Goal: Use online tool/utility: Utilize a website feature to perform a specific function

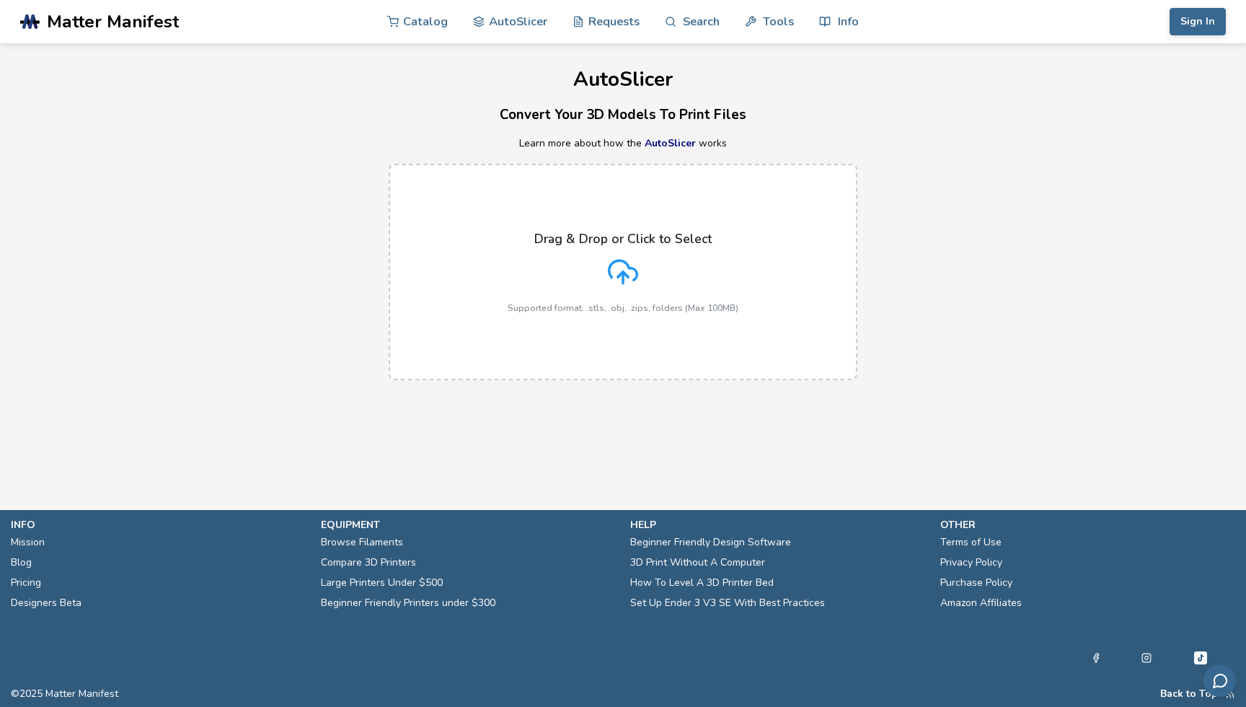
click at [616, 263] on icon at bounding box center [623, 272] width 30 height 30
click at [0, 0] on input "Drag & Drop or Click to Select Supported format: .stls, .obj, .zips, folders (M…" at bounding box center [0, 0] width 0 height 0
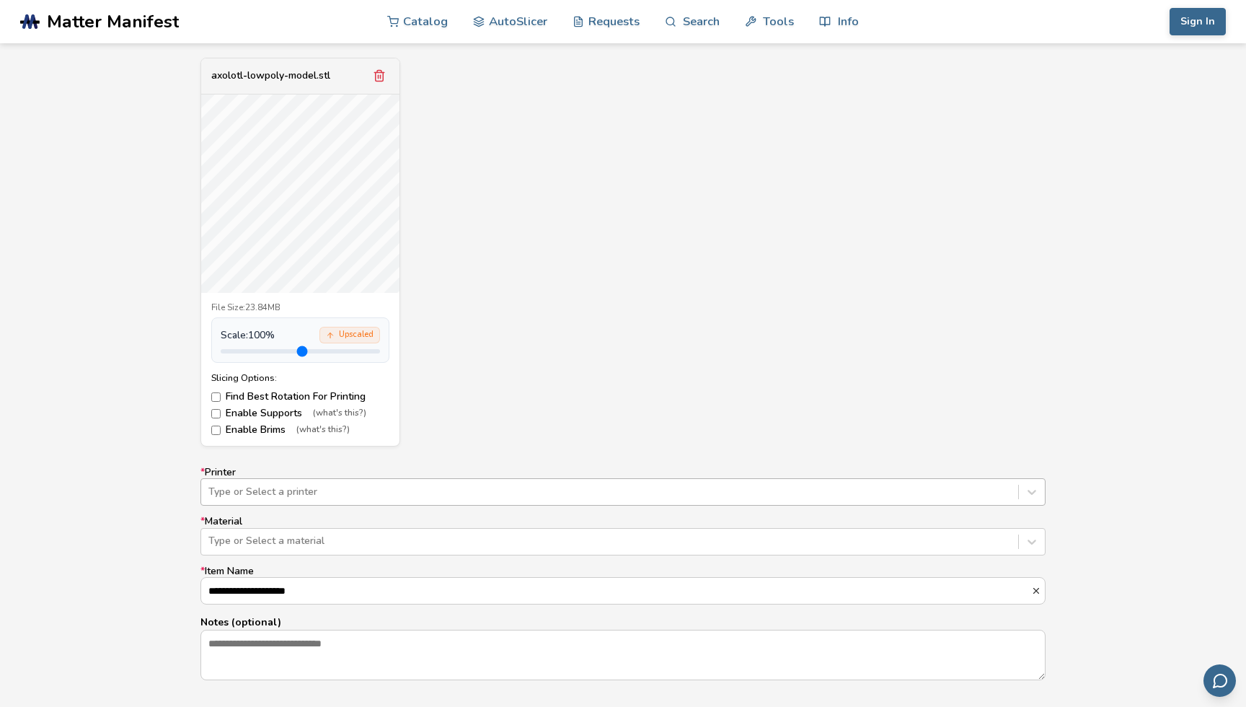
scroll to position [553, 0]
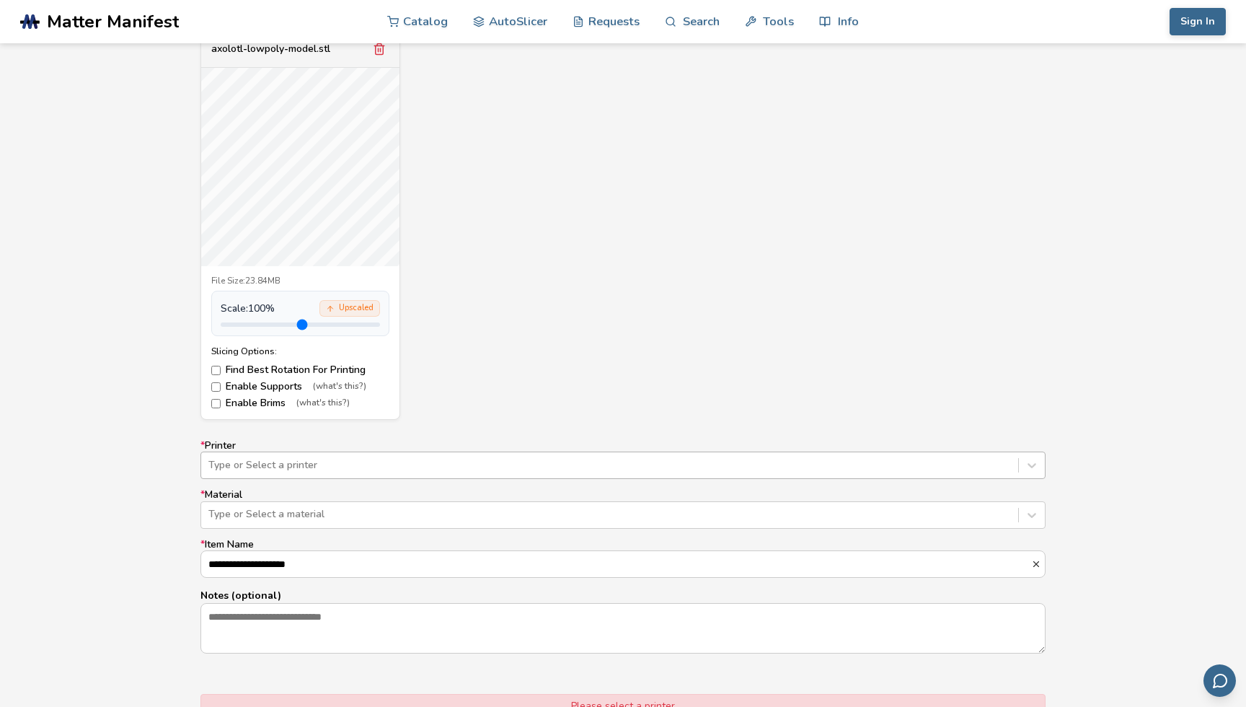
click at [611, 479] on div "Type or Select a printer" at bounding box center [622, 464] width 845 height 27
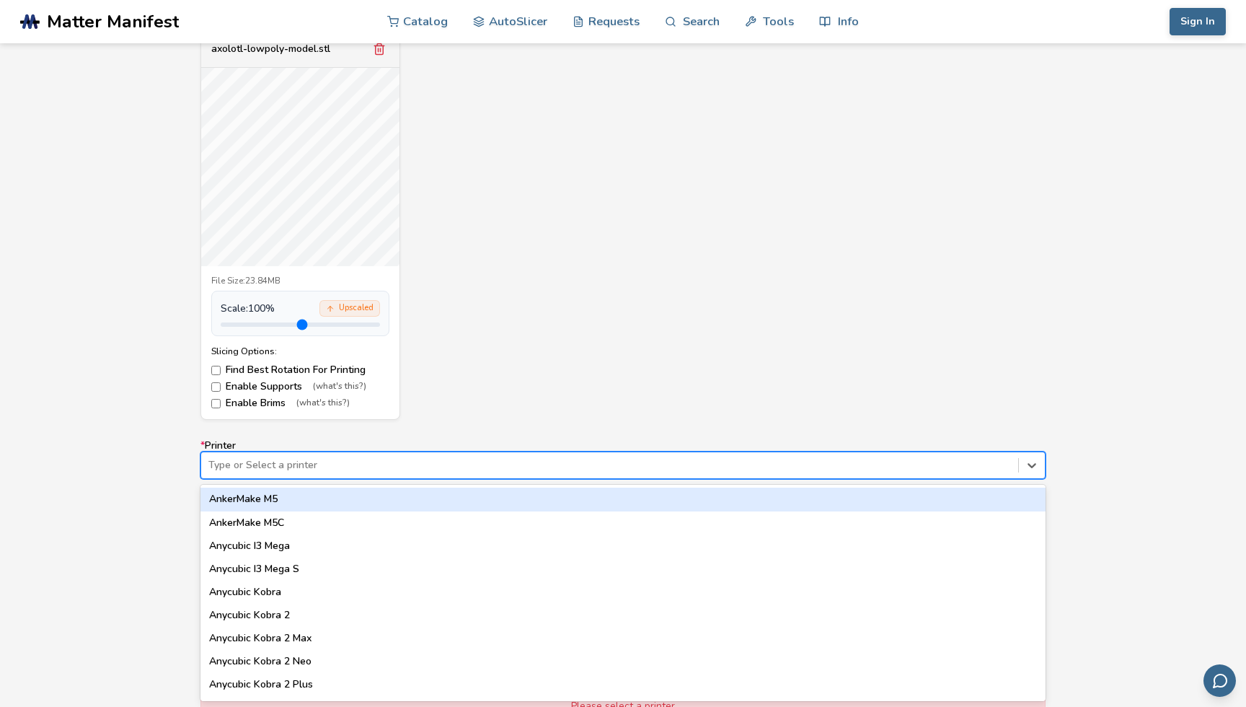
click at [609, 453] on div "Type or Select a printer" at bounding box center [622, 464] width 845 height 27
type input "**"
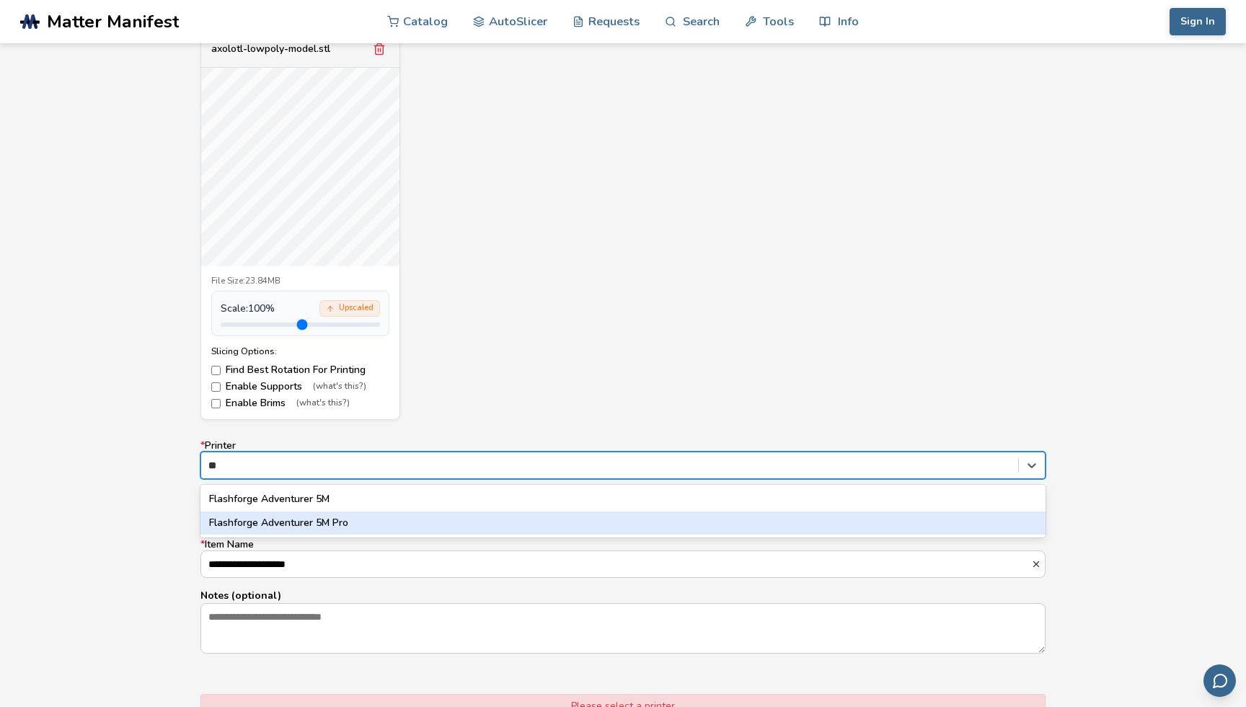
click at [356, 513] on div "Flashforge Adventurer 5M Pro" at bounding box center [622, 522] width 845 height 23
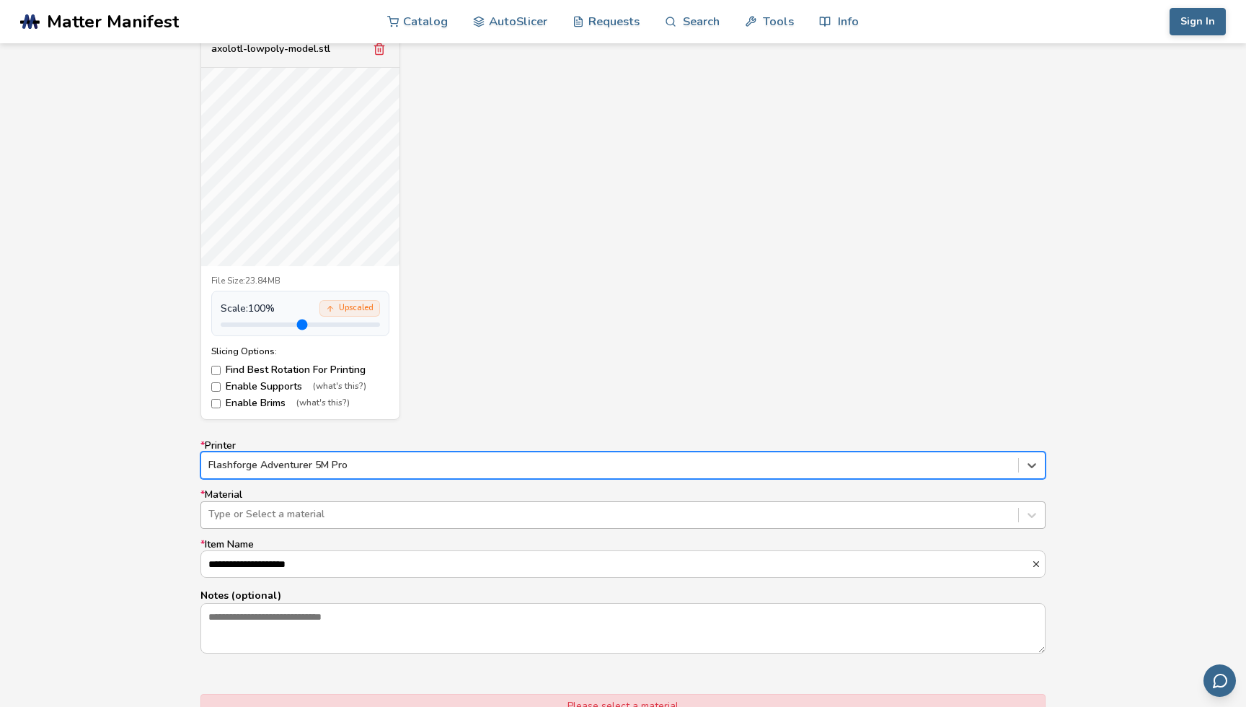
click at [356, 513] on div at bounding box center [609, 514] width 802 height 14
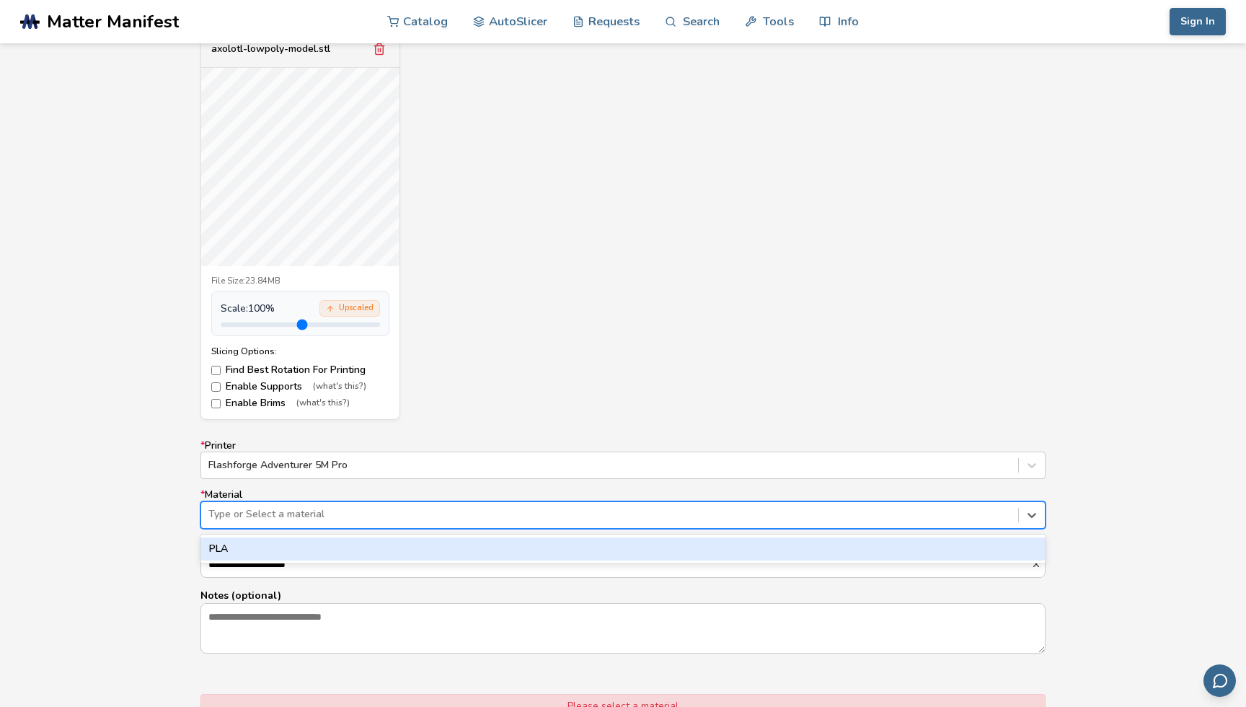
click at [338, 548] on div "PLA" at bounding box center [622, 548] width 845 height 23
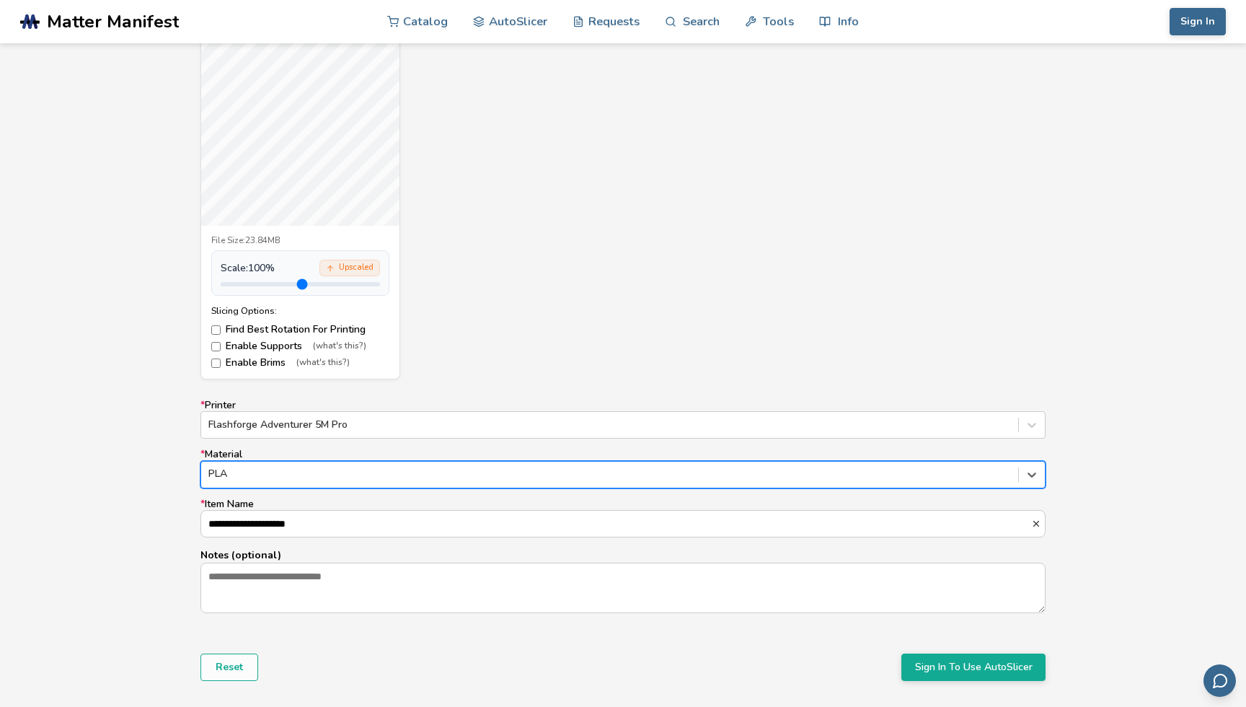
scroll to position [600, 0]
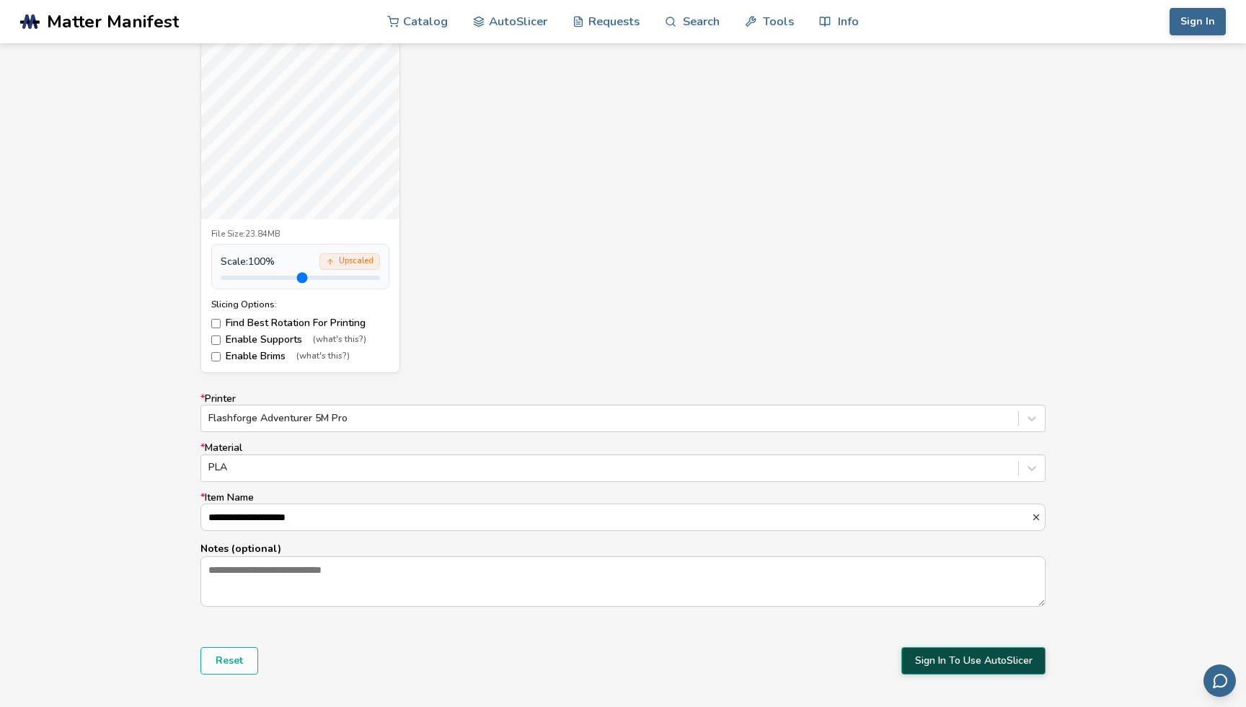
click at [955, 668] on button "Sign In To Use AutoSlicer" at bounding box center [973, 660] width 144 height 27
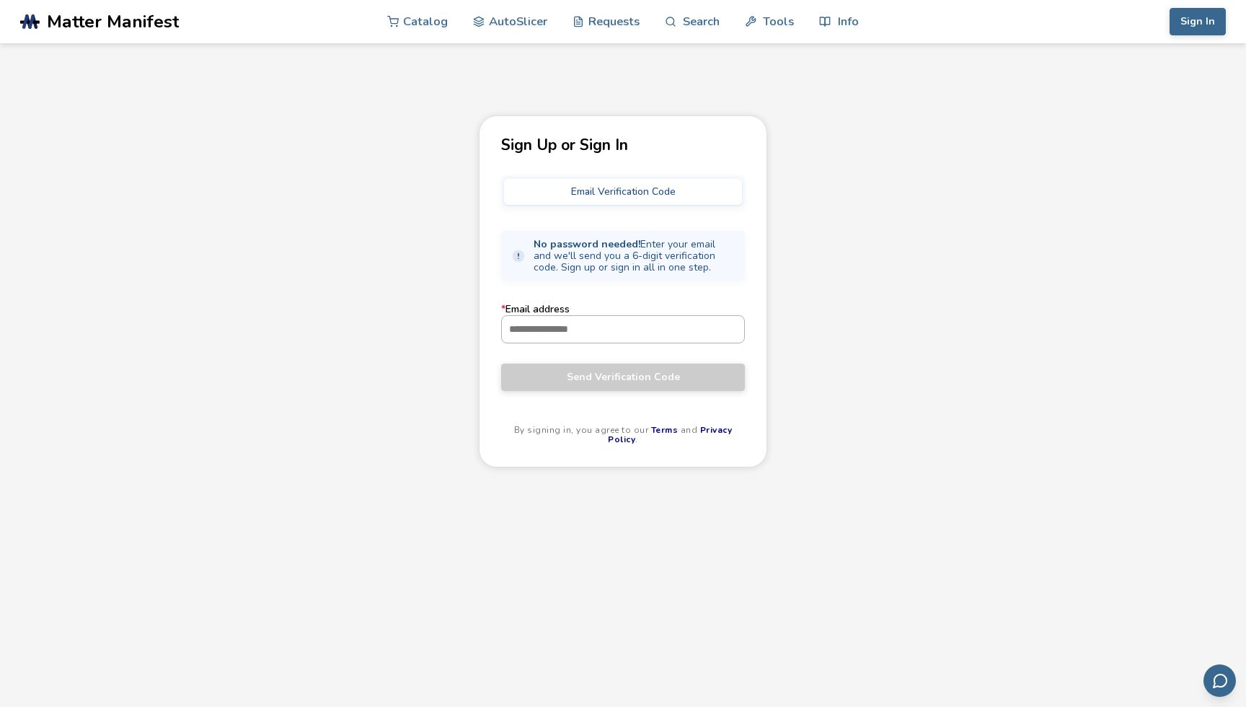
click at [637, 326] on input "* Email address" at bounding box center [623, 329] width 242 height 26
type input "**********"
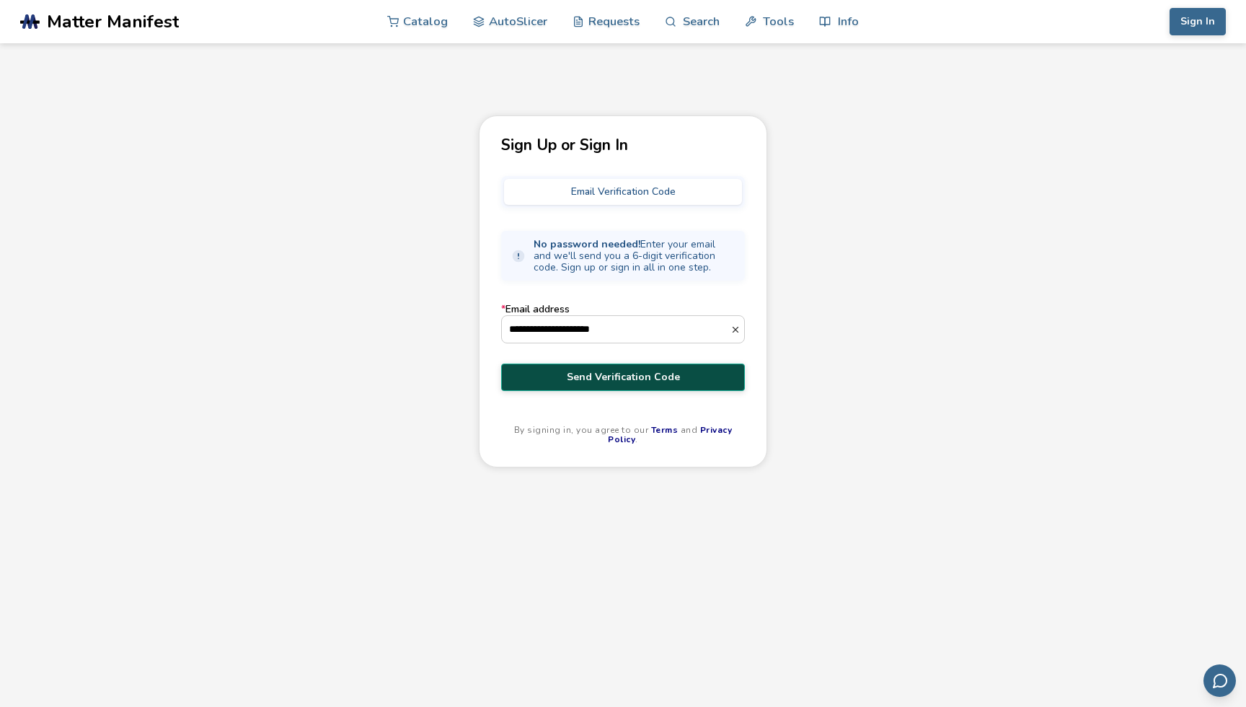
click at [643, 377] on span "Send Verification Code" at bounding box center [623, 377] width 222 height 12
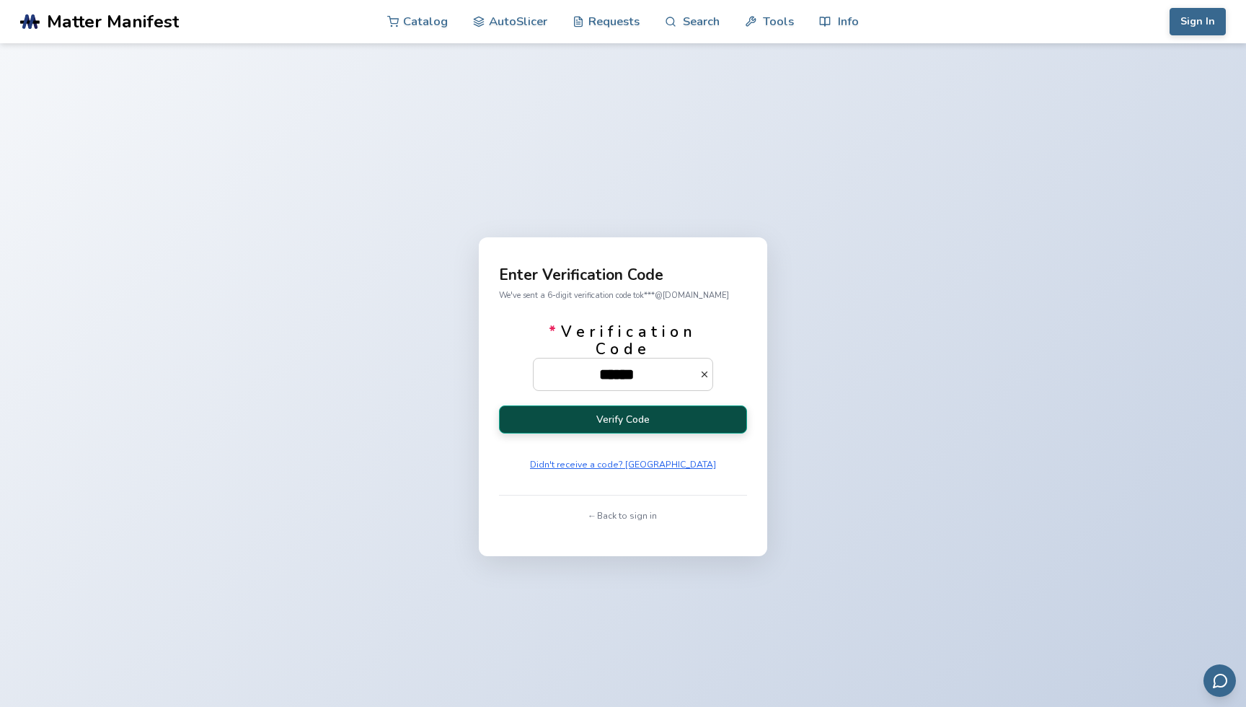
type input "******"
click at [653, 423] on button "Verify Code" at bounding box center [623, 419] width 248 height 28
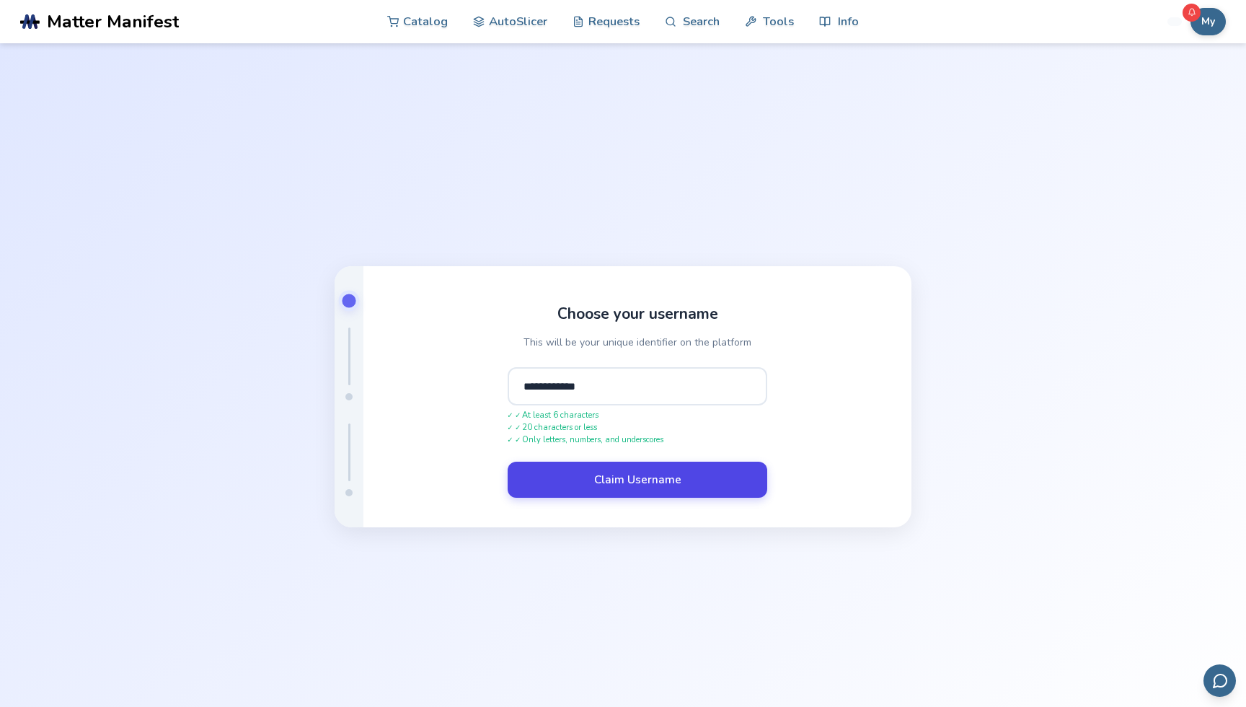
type input "**********"
click at [639, 481] on button "Claim Username" at bounding box center [638, 479] width 260 height 36
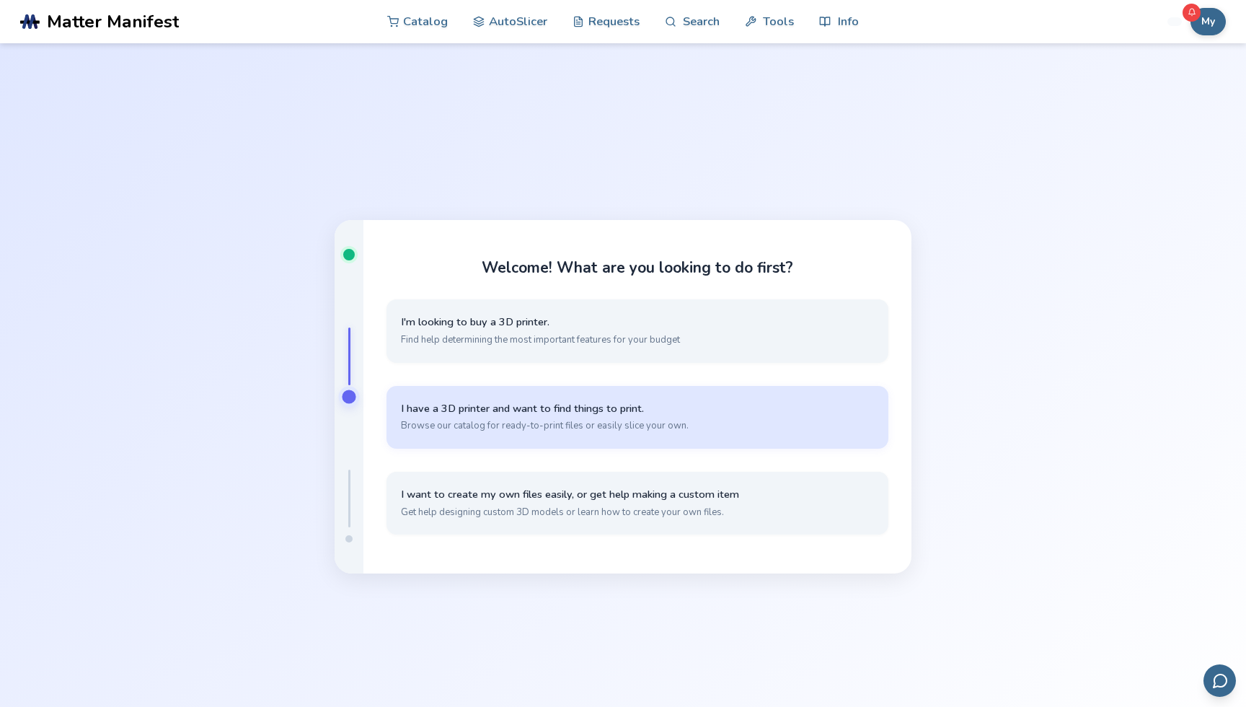
click at [657, 435] on button "I have a 3D printer and want to find things to print. Browse our catalog for re…" at bounding box center [637, 417] width 502 height 63
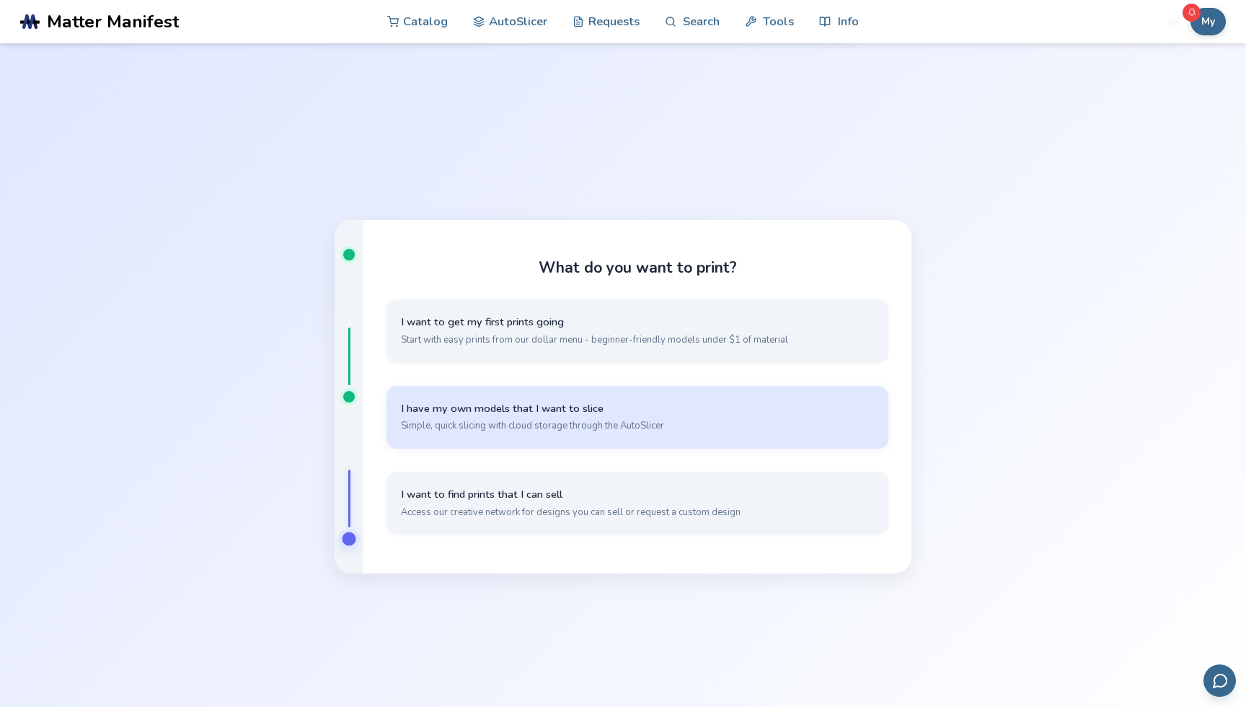
click at [657, 435] on button "I have my own models that I want to slice Simple, quick slicing with cloud stor…" at bounding box center [637, 417] width 502 height 63
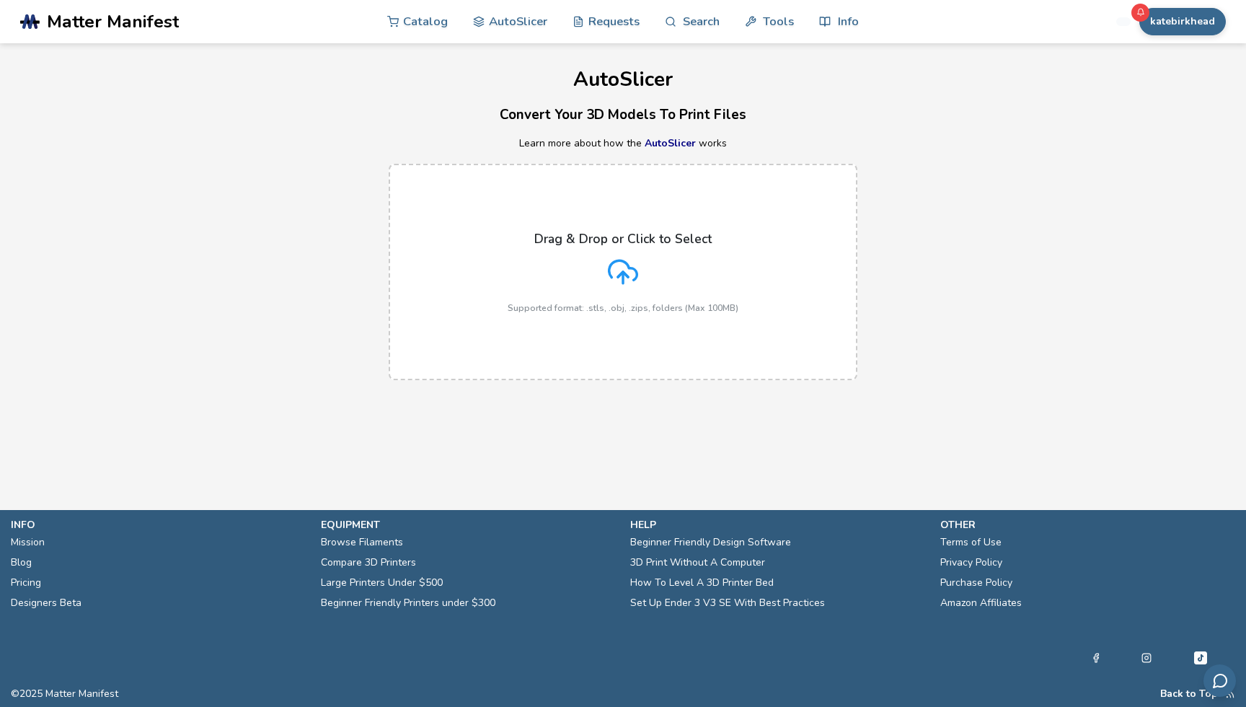
click at [625, 271] on icon at bounding box center [623, 272] width 30 height 30
click at [0, 0] on input "Drag & Drop or Click to Select Supported format: .stls, .obj, .zips, folders (M…" at bounding box center [0, 0] width 0 height 0
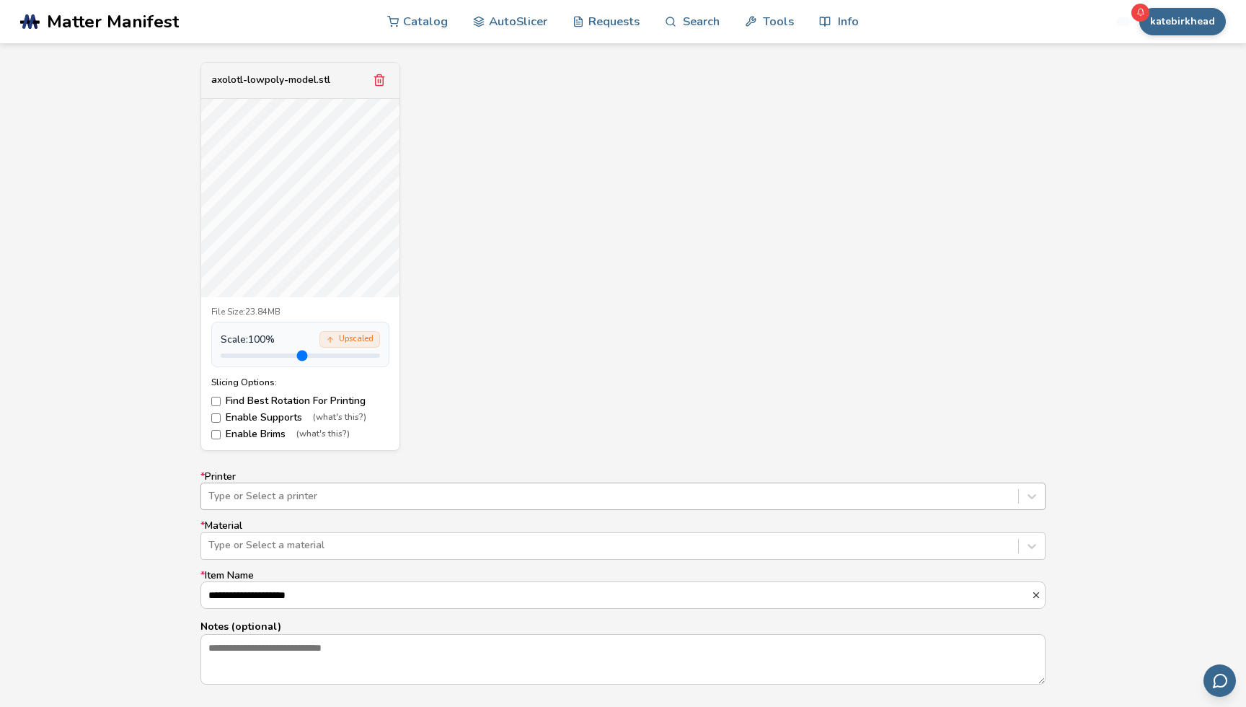
scroll to position [553, 0]
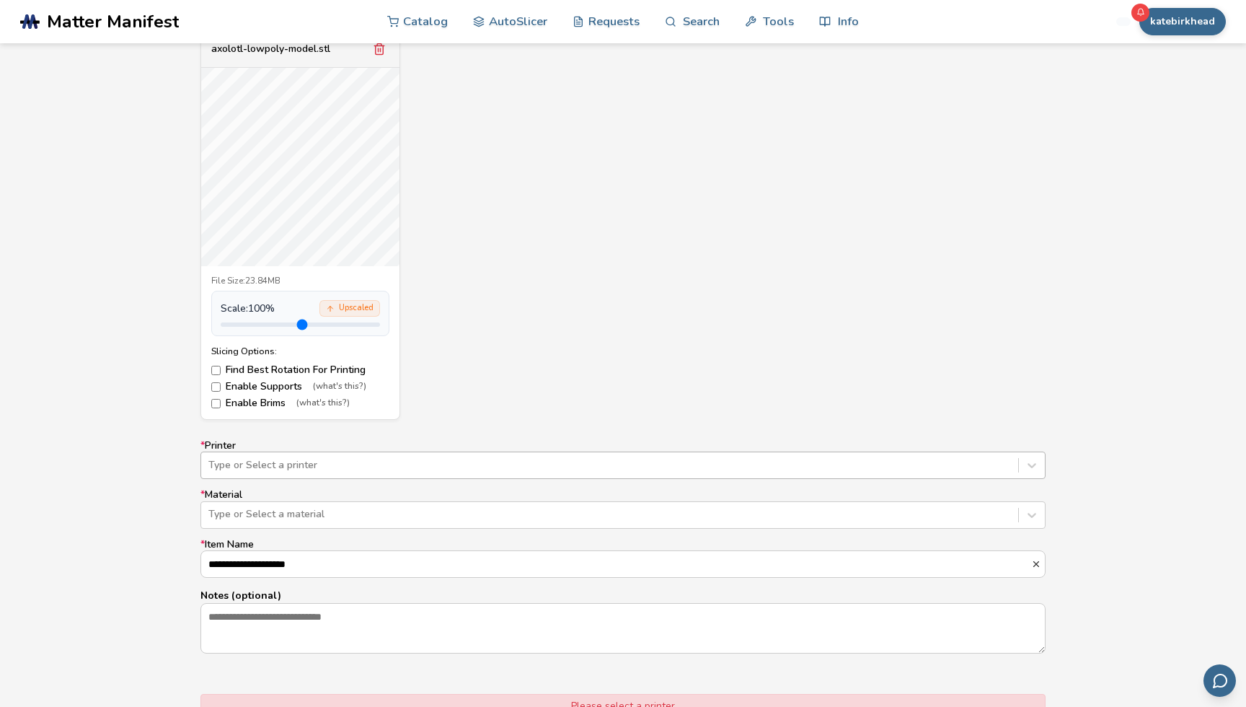
click at [492, 479] on div "Type or Select a printer" at bounding box center [622, 464] width 845 height 27
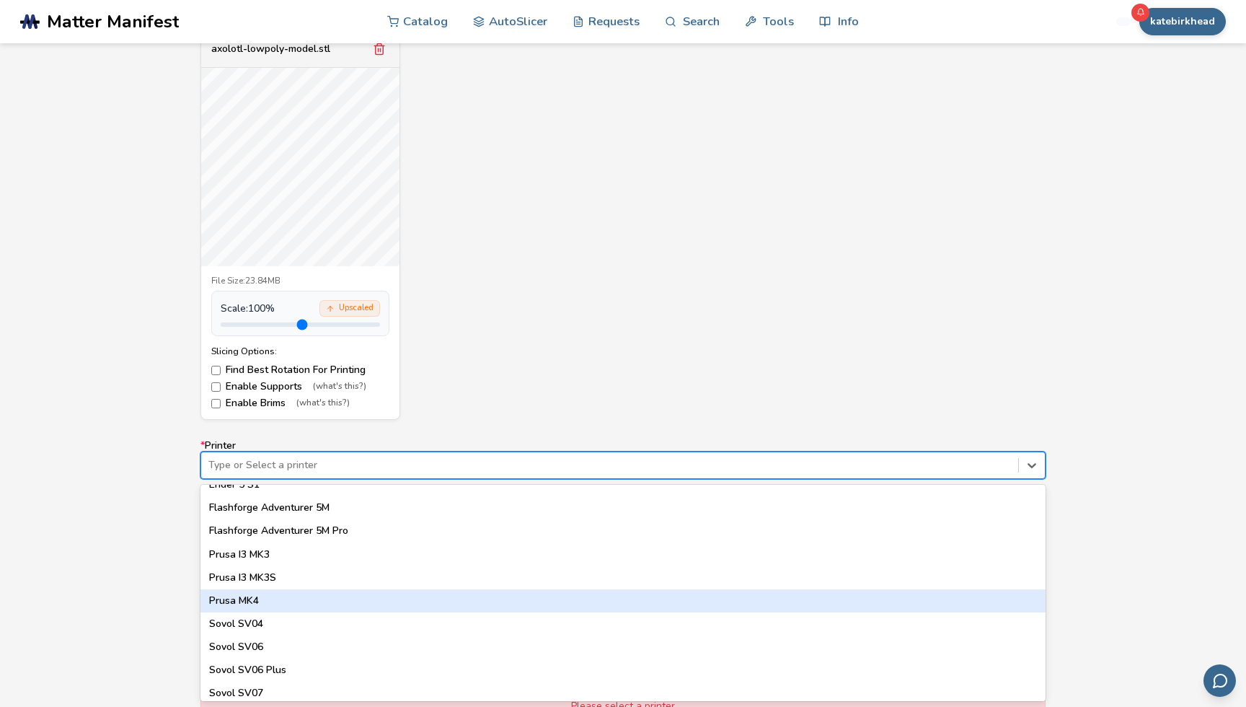
scroll to position [1221, 0]
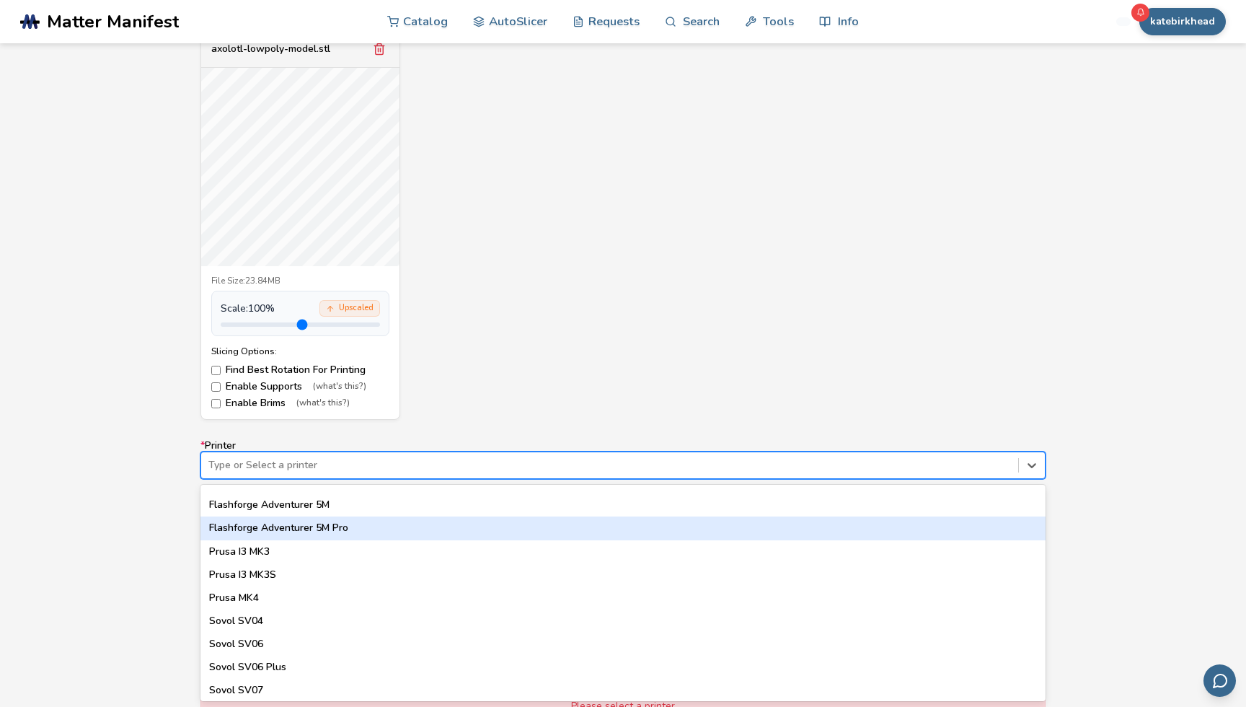
click at [416, 533] on div "Flashforge Adventurer 5M Pro" at bounding box center [622, 527] width 845 height 23
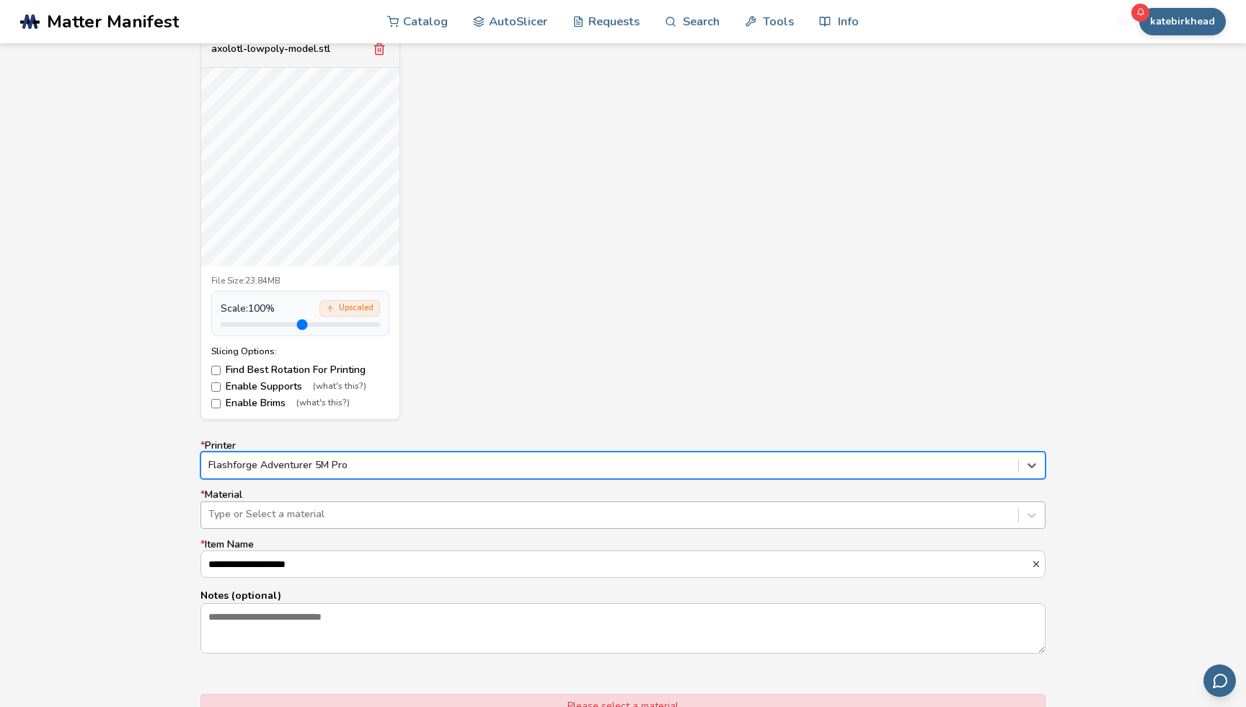
click at [407, 520] on div at bounding box center [609, 514] width 802 height 14
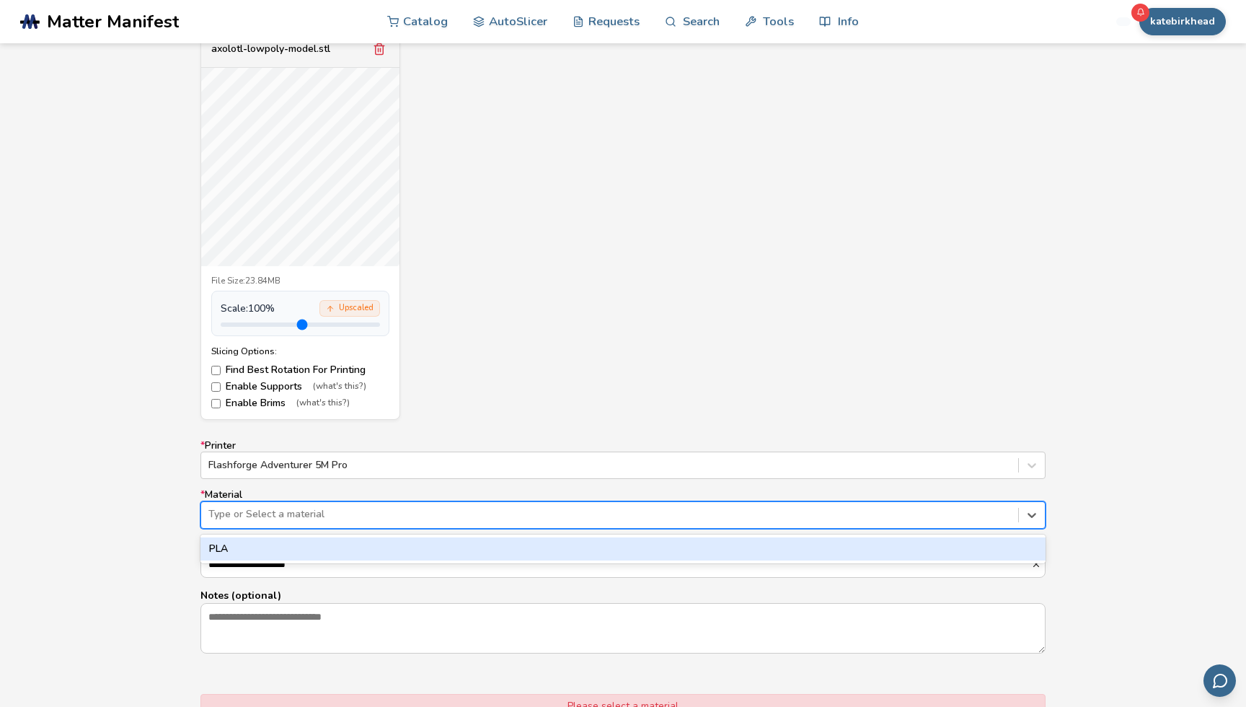
click at [397, 549] on div "PLA" at bounding box center [622, 548] width 845 height 23
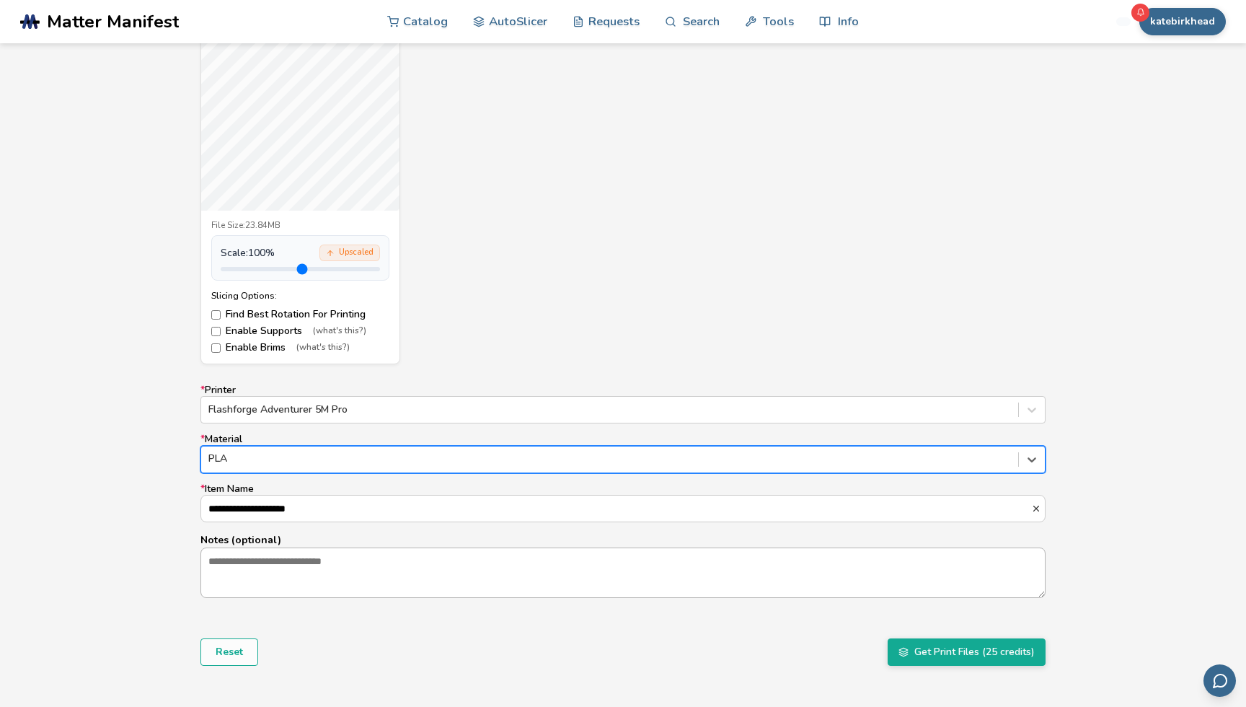
scroll to position [612, 0]
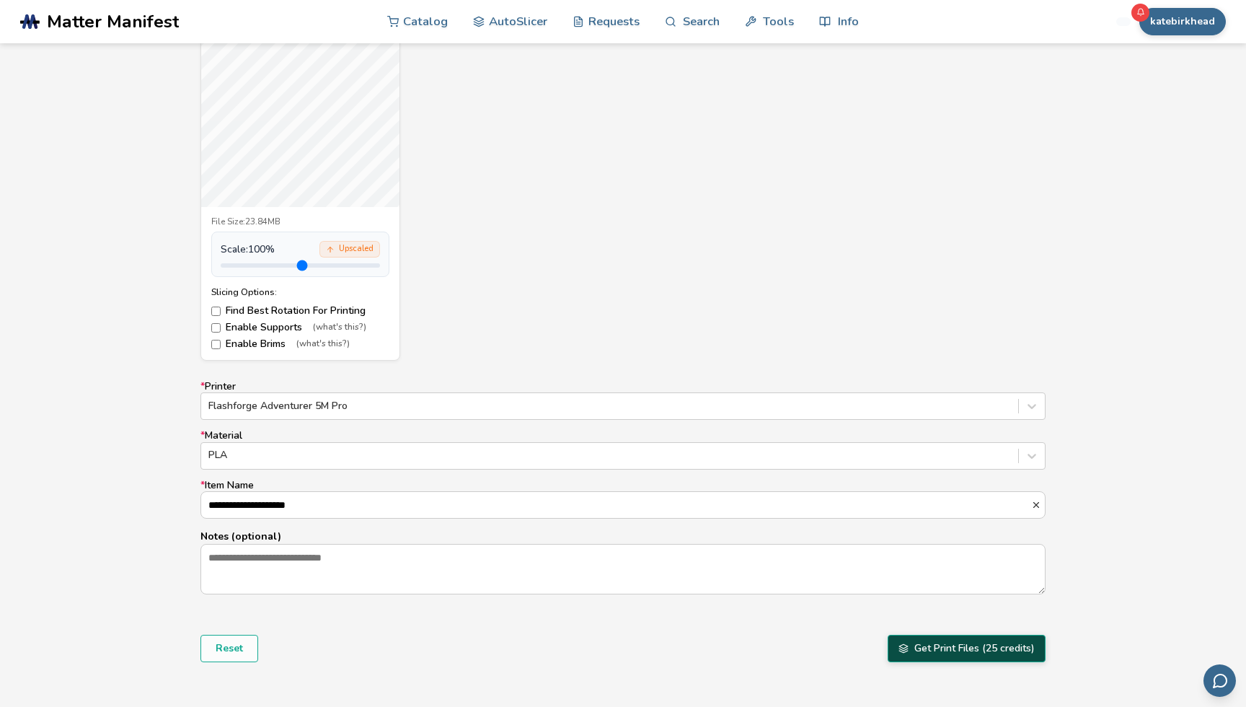
click at [915, 653] on button "Get Print Files (25 credits)" at bounding box center [966, 647] width 158 height 27
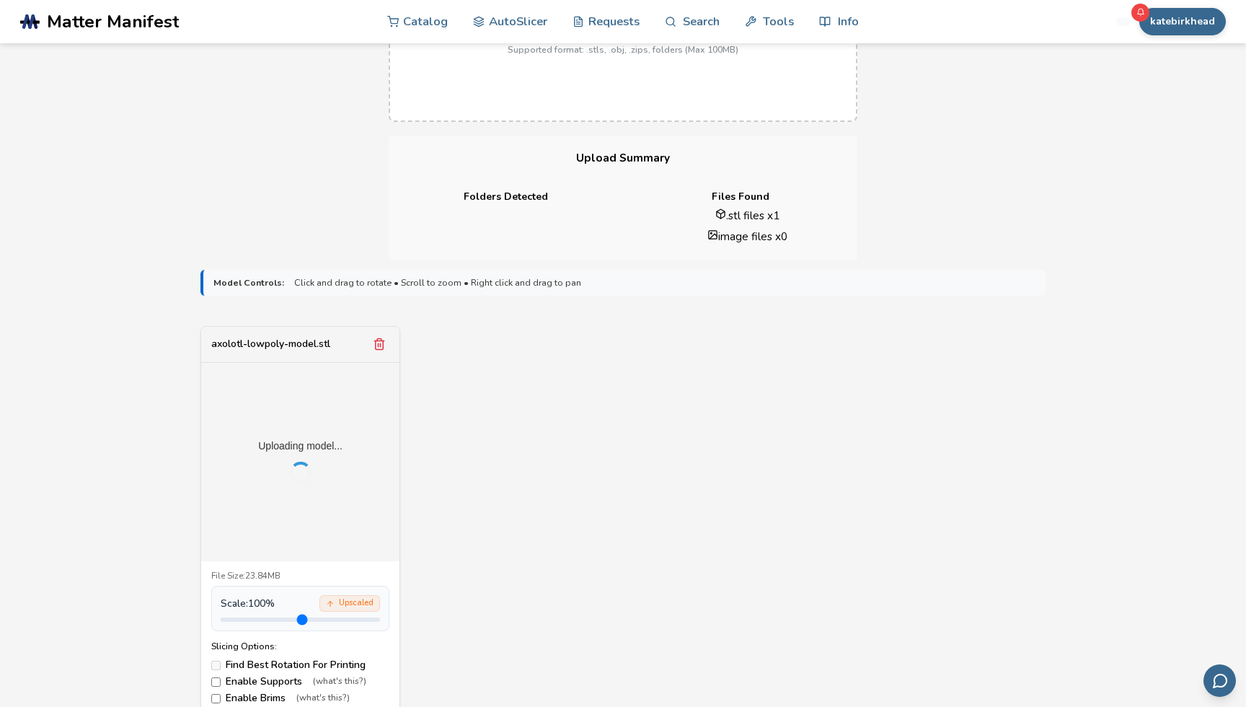
scroll to position [241, 0]
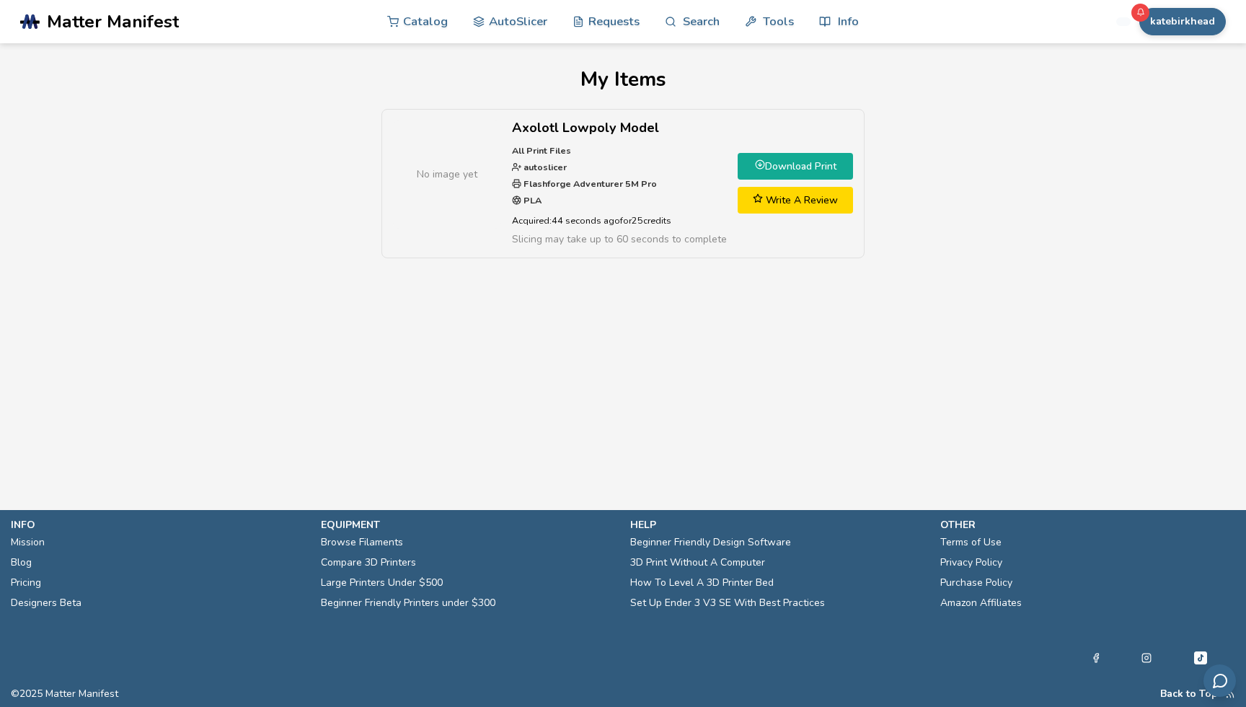
click at [822, 169] on link "Download Print" at bounding box center [795, 166] width 115 height 27
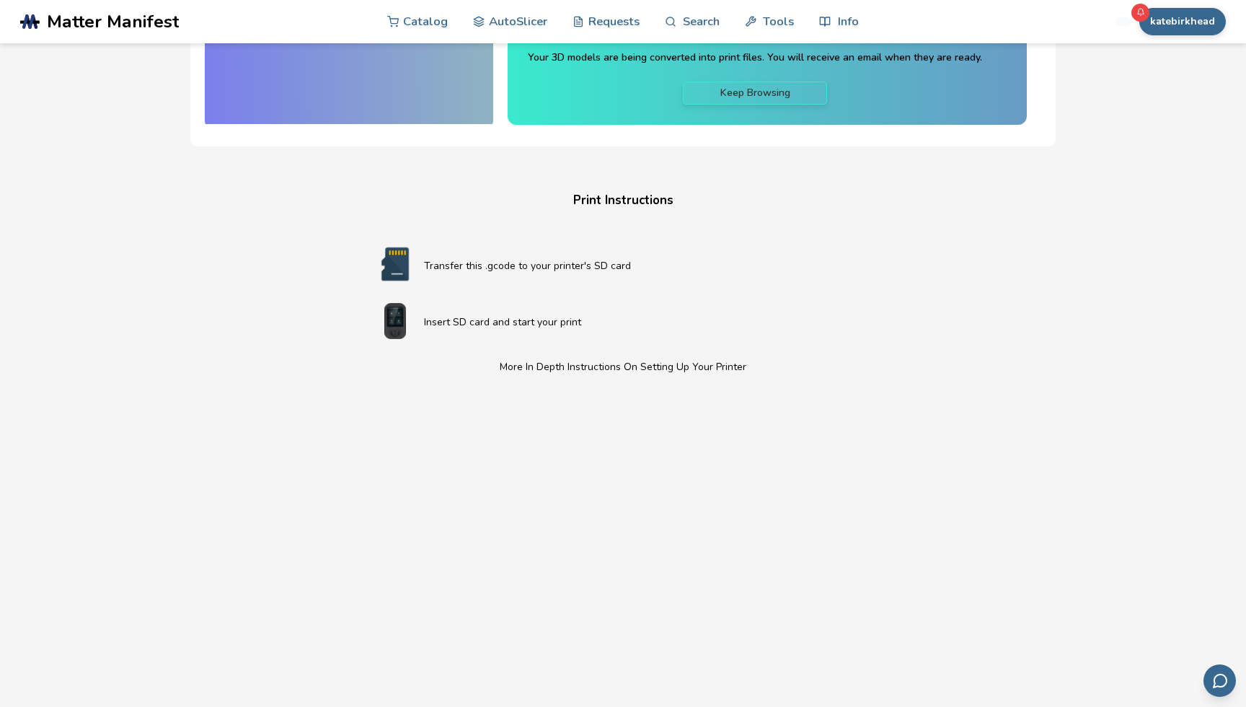
scroll to position [224, 0]
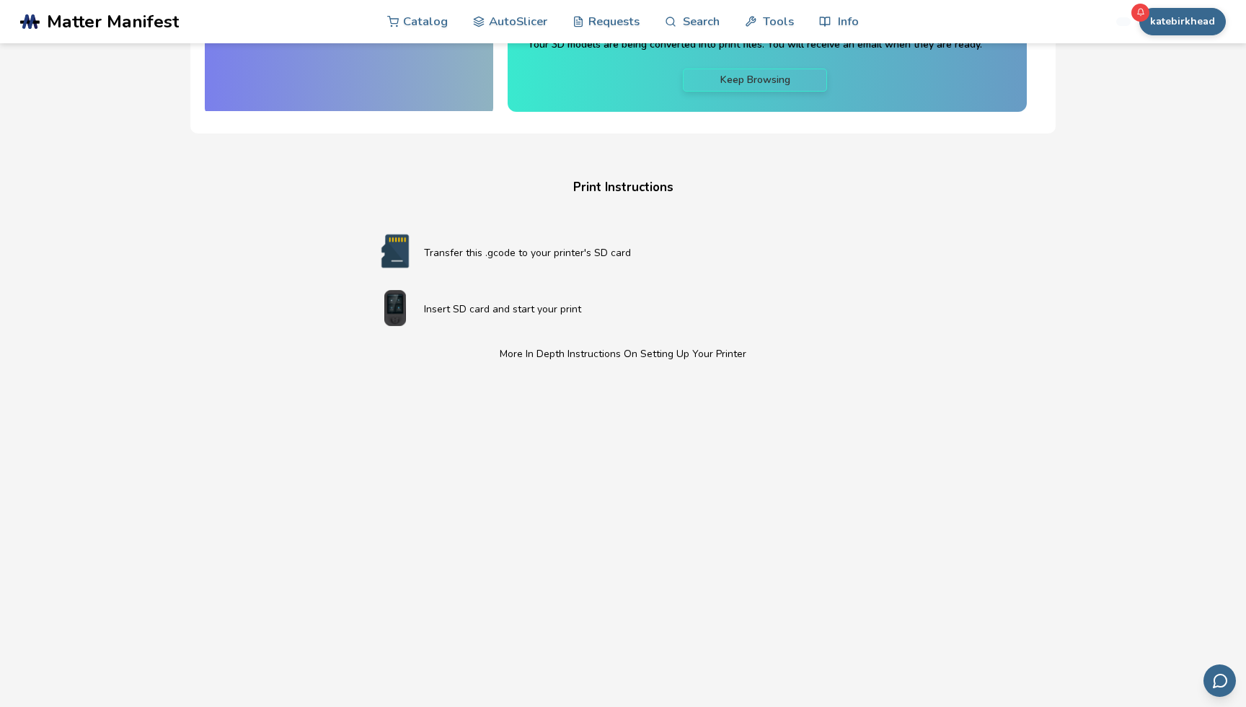
click at [547, 308] on p "Insert SD card and start your print" at bounding box center [652, 308] width 456 height 15
click at [564, 249] on p "Transfer this .gcode to your printer's SD card" at bounding box center [652, 252] width 456 height 15
click at [404, 260] on img at bounding box center [395, 251] width 58 height 36
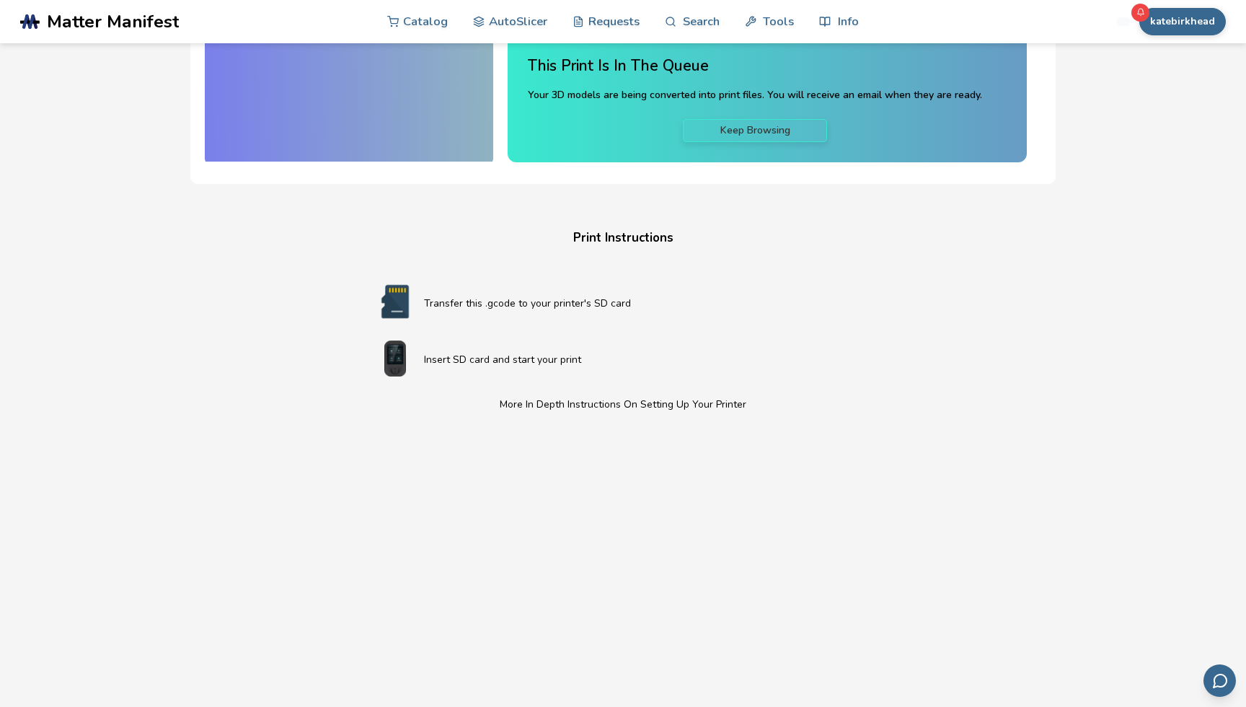
scroll to position [0, 0]
